Goal: Task Accomplishment & Management: Use online tool/utility

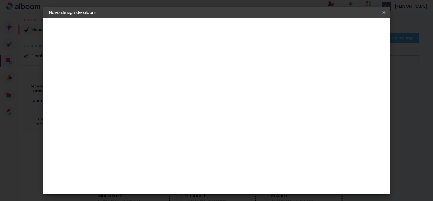
click at [0, 0] on slot "Avançar" at bounding box center [0, 0] width 0 height 0
click at [248, 86] on paper-item "Tamanho Livre" at bounding box center [220, 86] width 54 height 12
click at [0, 0] on slot "Avançar" at bounding box center [0, 0] width 0 height 0
click at [129, 155] on input "30" at bounding box center [124, 155] width 15 height 9
type input "3"
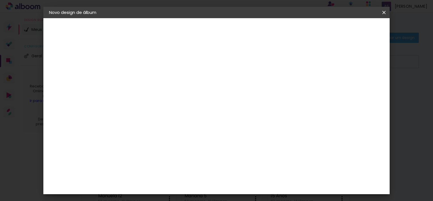
type input "25"
type paper-input "25"
click at [349, 29] on span "Iniciar design" at bounding box center [336, 30] width 26 height 4
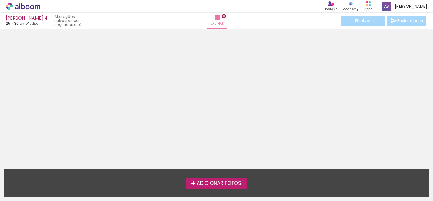
drag, startPoint x: 224, startPoint y: 90, endPoint x: 191, endPoint y: 192, distance: 107.1
click at [191, 192] on quentale-workspace at bounding box center [216, 100] width 433 height 201
